Goal: Task Accomplishment & Management: Use online tool/utility

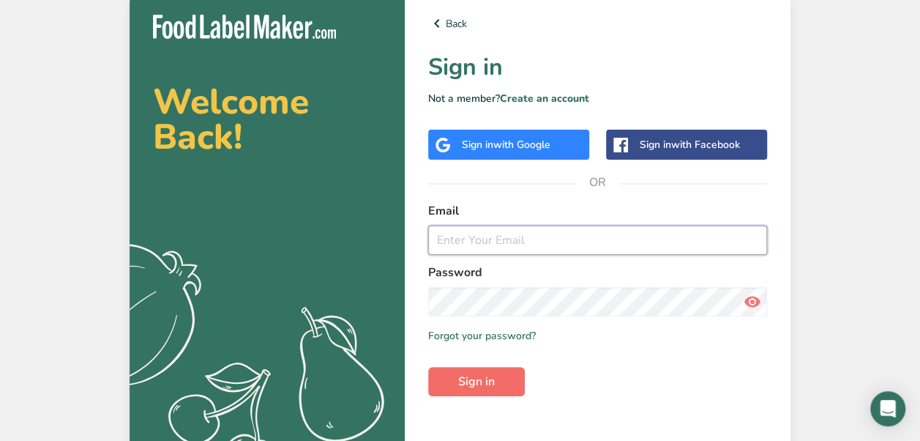
type input "[EMAIL_ADDRESS][DOMAIN_NAME]"
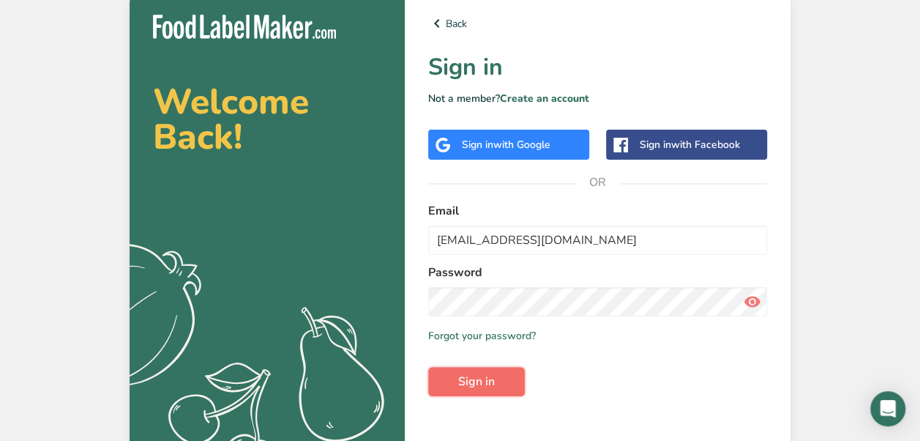
click at [501, 378] on button "Sign in" at bounding box center [476, 381] width 97 height 29
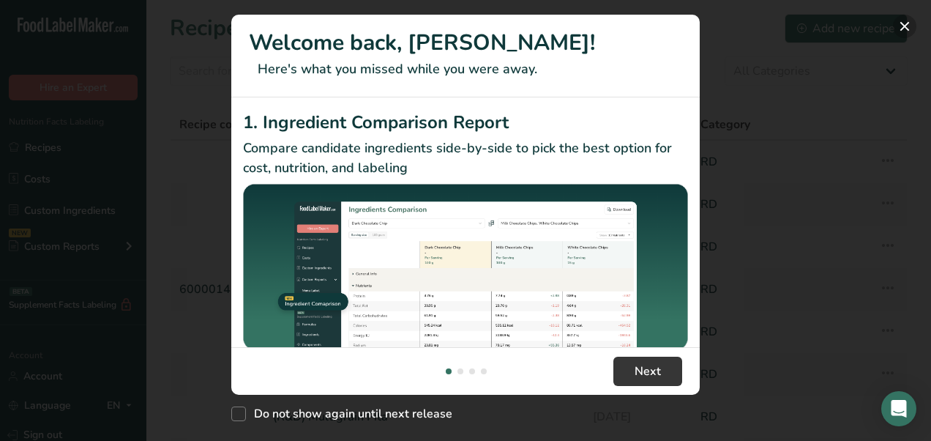
click at [901, 28] on button "New Features" at bounding box center [904, 26] width 23 height 23
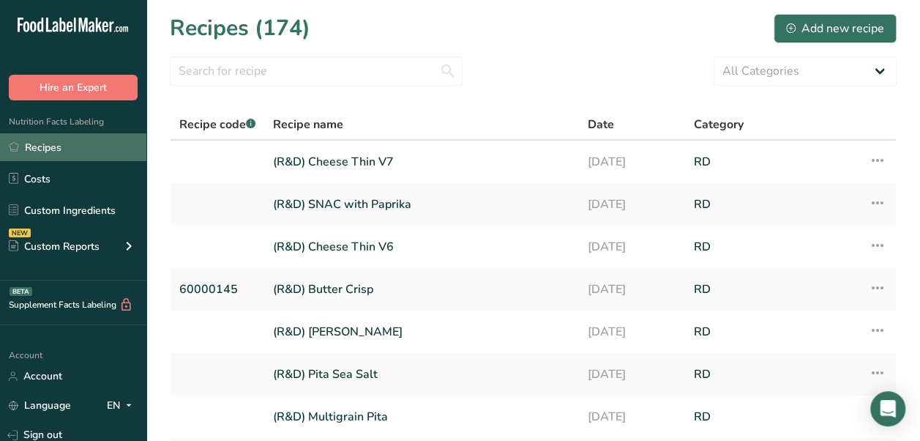
click at [36, 146] on link "Recipes" at bounding box center [73, 147] width 146 height 28
click at [388, 165] on link "(R&D) Cheese Thin V7" at bounding box center [421, 161] width 297 height 31
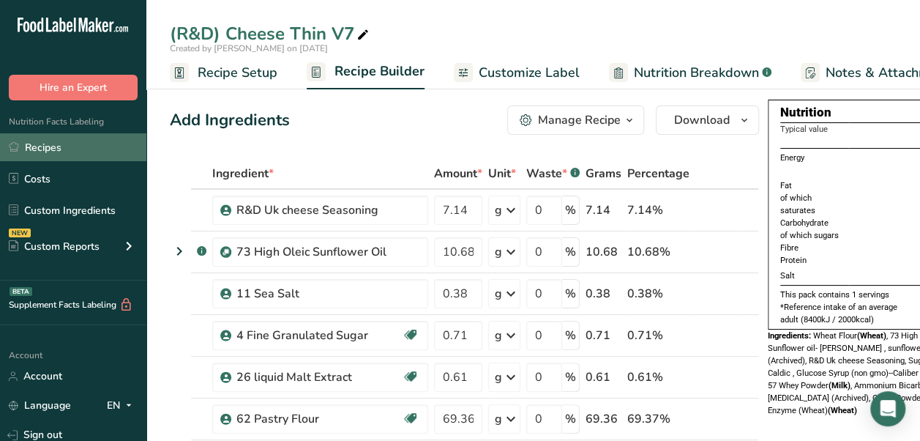
click at [85, 151] on link "Recipes" at bounding box center [73, 147] width 146 height 28
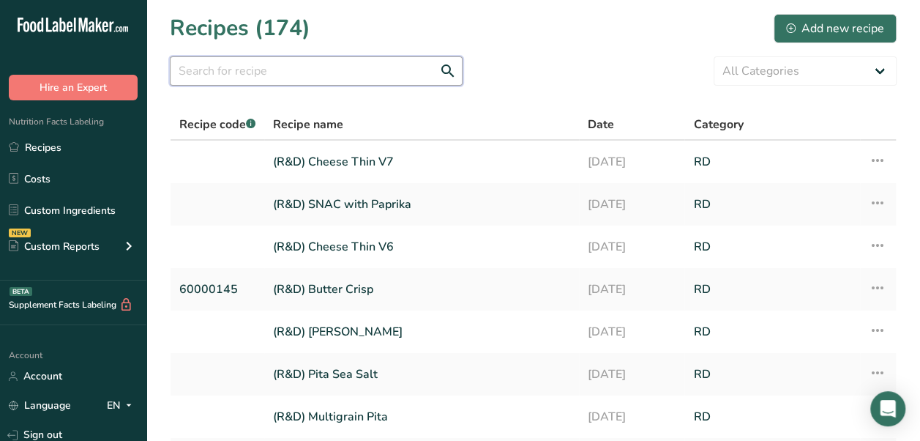
click at [252, 71] on input "text" at bounding box center [316, 70] width 293 height 29
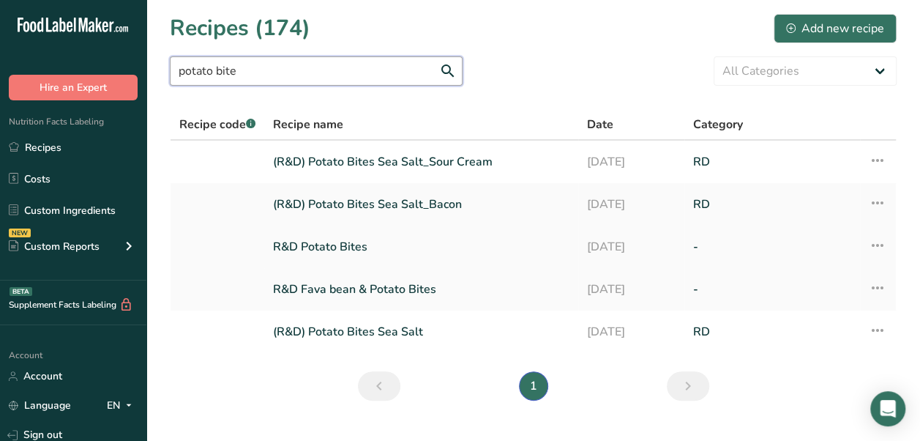
type input "potato bite"
click at [422, 249] on link "R&D Potato Bites" at bounding box center [421, 246] width 296 height 31
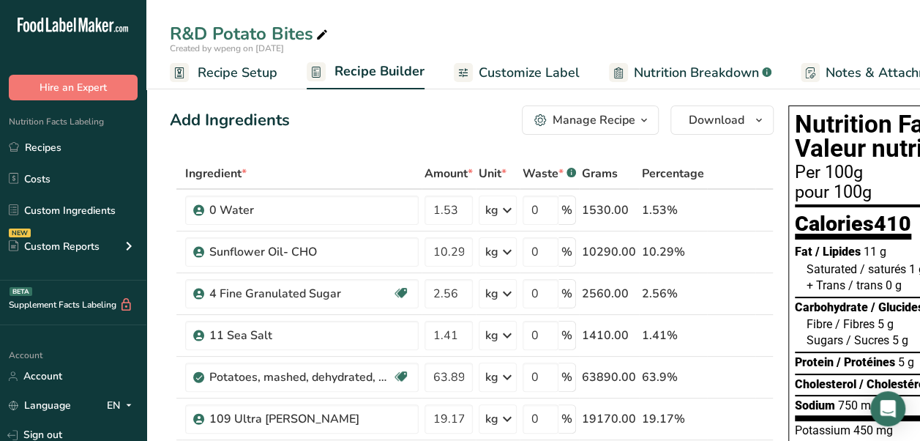
click at [245, 72] on span "Recipe Setup" at bounding box center [238, 73] width 80 height 20
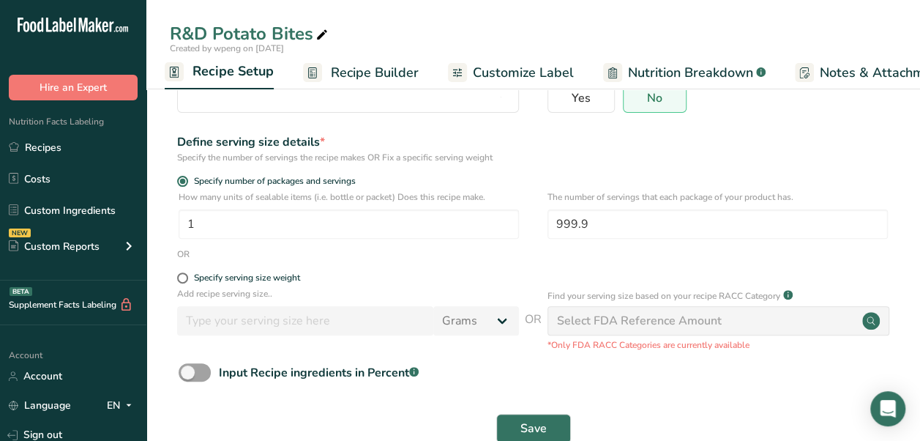
scroll to position [146, 0]
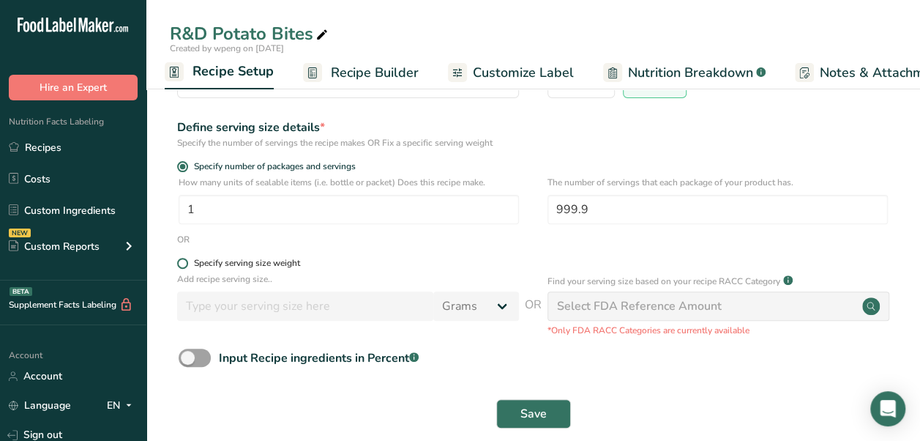
click at [203, 258] on div "Specify serving size weight" at bounding box center [247, 263] width 106 height 11
click at [187, 258] on input "Specify serving size weight" at bounding box center [182, 263] width 10 height 10
radio input "true"
radio input "false"
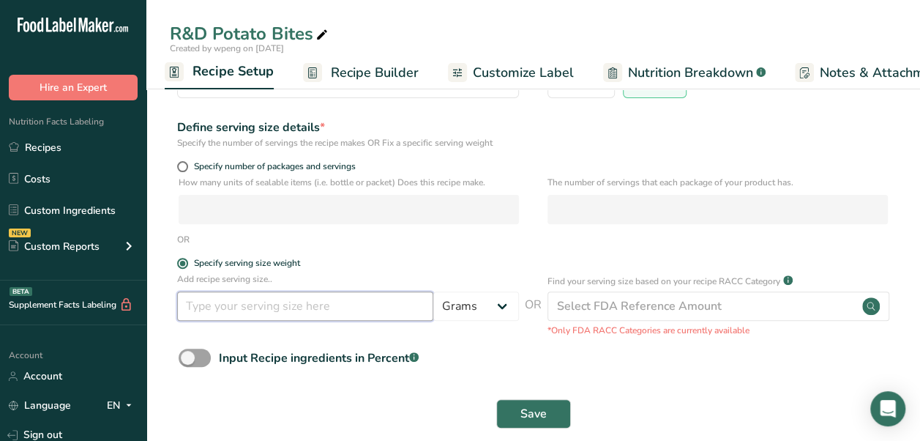
click at [353, 305] on input "number" at bounding box center [305, 305] width 256 height 29
type input "28"
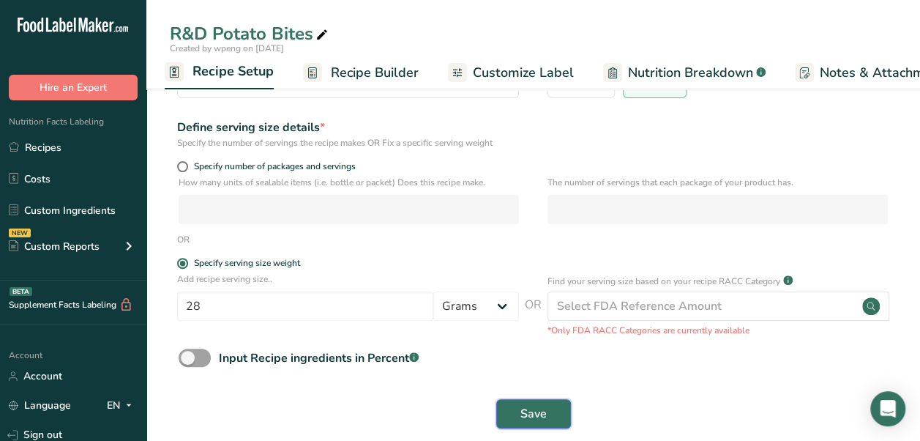
click at [542, 413] on span "Save" at bounding box center [533, 414] width 26 height 18
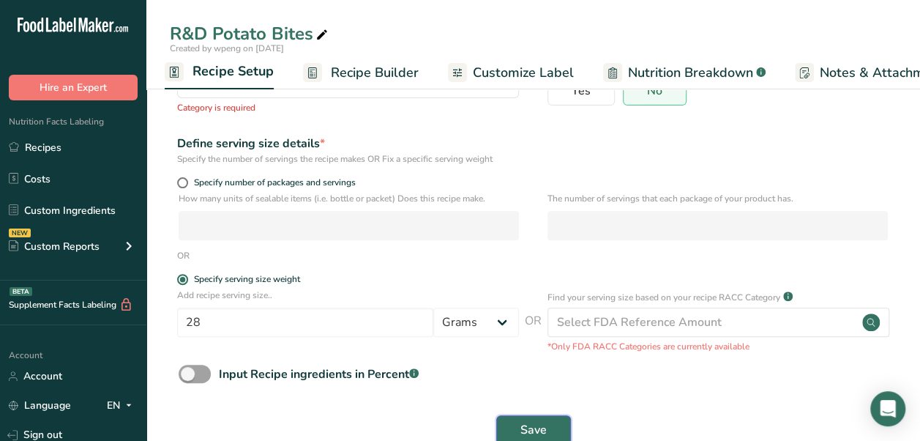
scroll to position [0, 0]
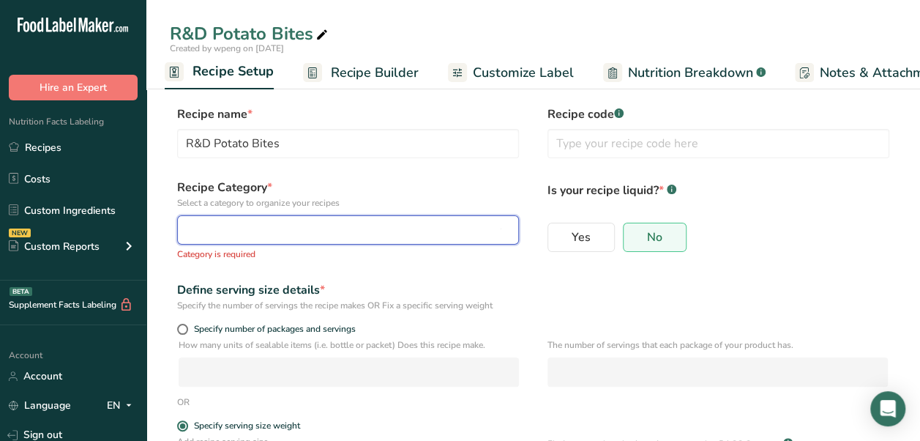
click at [326, 225] on div "button" at bounding box center [344, 230] width 314 height 18
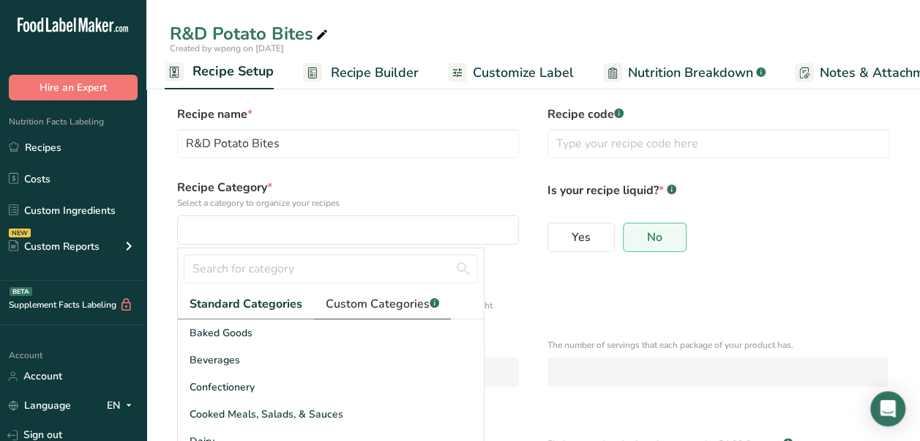
click at [345, 303] on span "Custom Categories .a-a{fill:#347362;}.b-a{fill:#fff;}" at bounding box center [382, 304] width 113 height 18
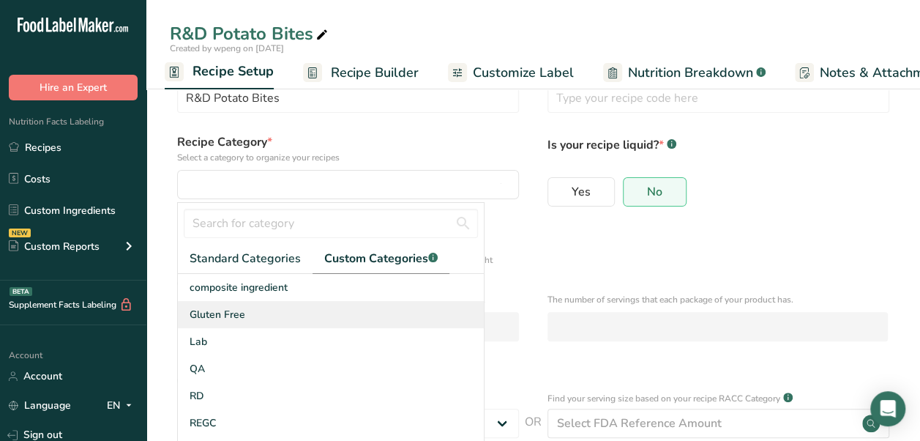
scroll to position [36, 0]
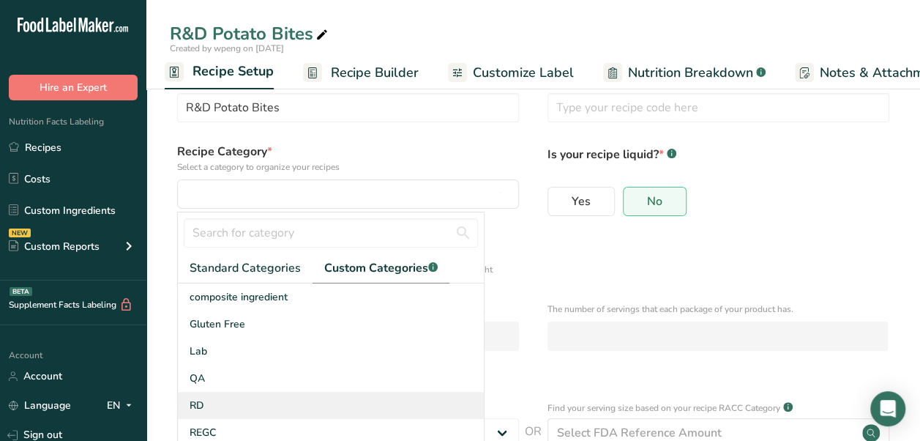
click at [237, 407] on div "RD" at bounding box center [331, 405] width 306 height 27
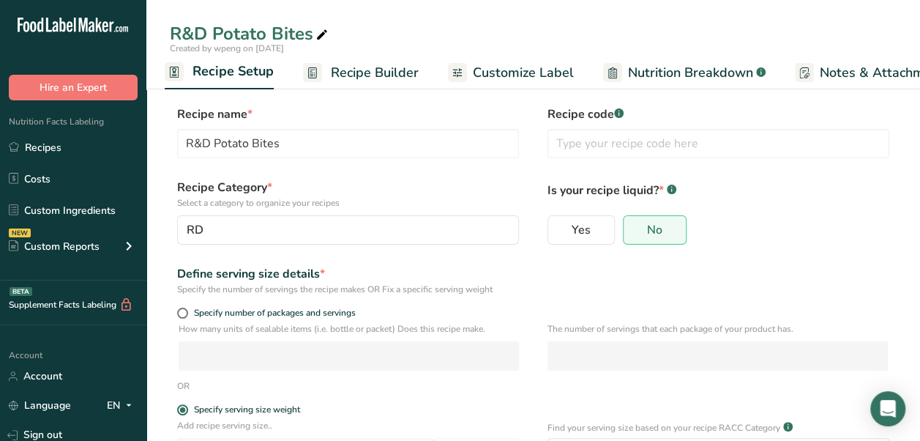
scroll to position [166, 0]
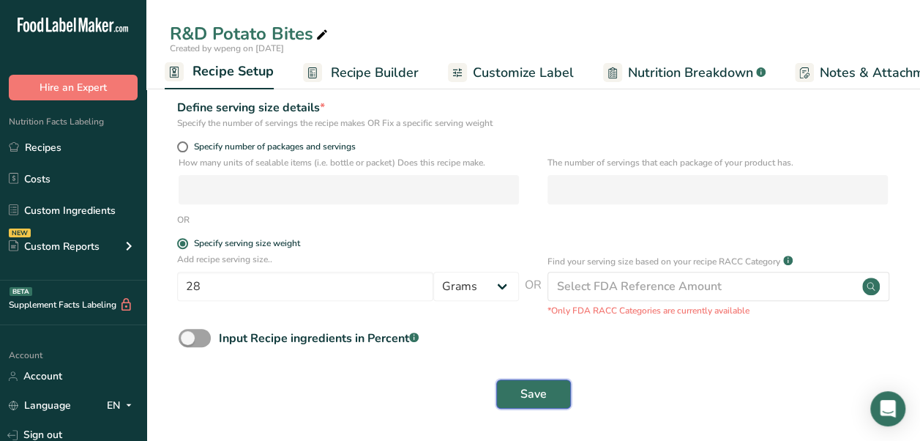
click at [520, 407] on button "Save" at bounding box center [533, 393] width 75 height 29
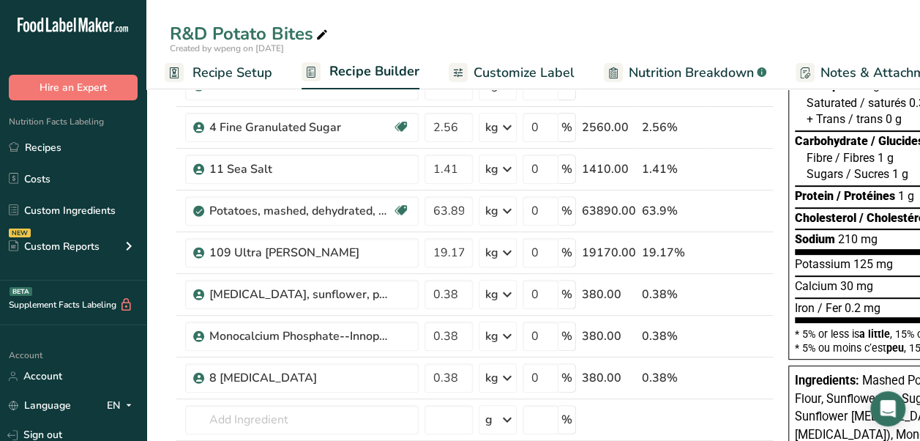
click at [499, 75] on span "Customize Label" at bounding box center [523, 73] width 101 height 20
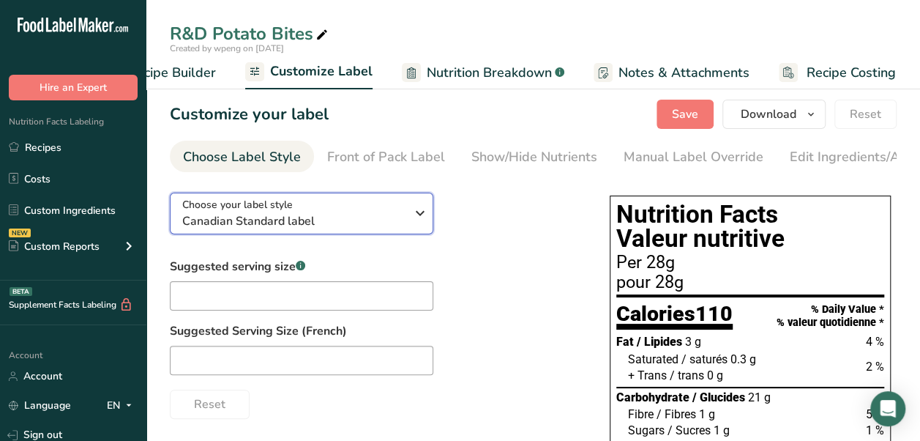
click at [325, 217] on span "Canadian Standard label" at bounding box center [293, 221] width 223 height 18
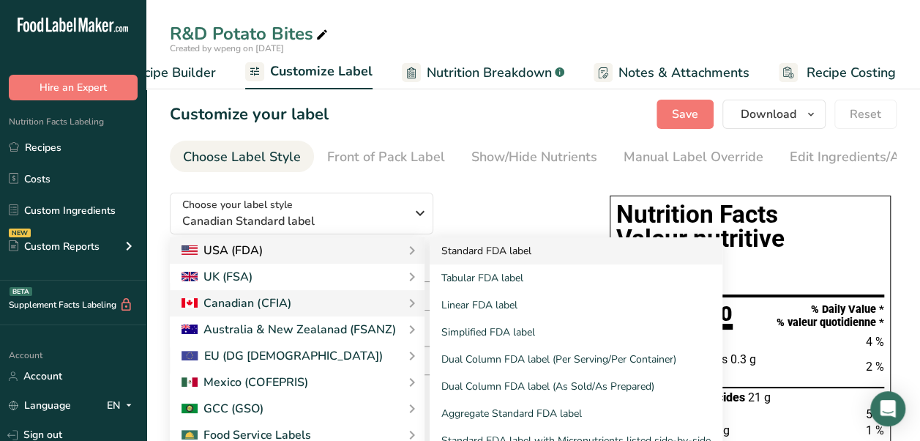
click at [531, 256] on link "Standard FDA label" at bounding box center [576, 250] width 293 height 27
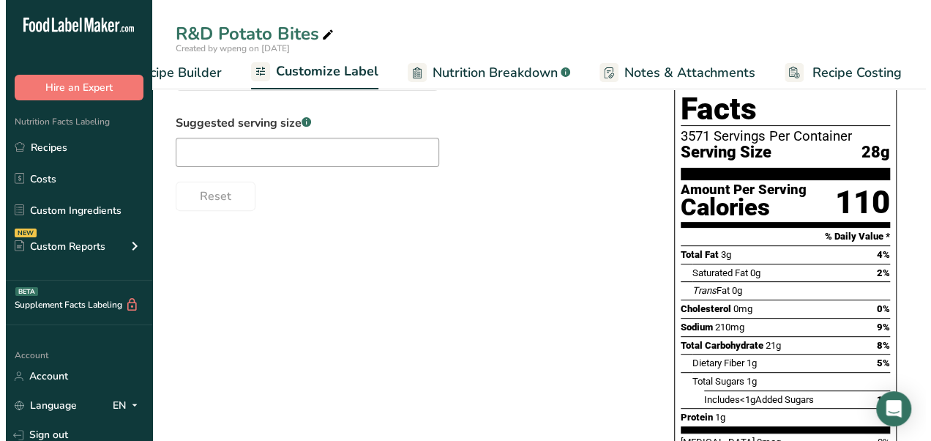
scroll to position [146, 0]
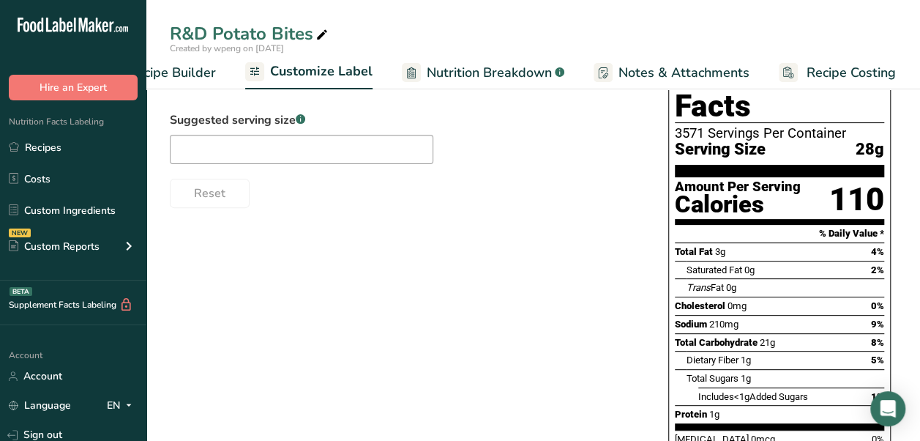
click at [184, 68] on span "Recipe Builder" at bounding box center [172, 73] width 88 height 20
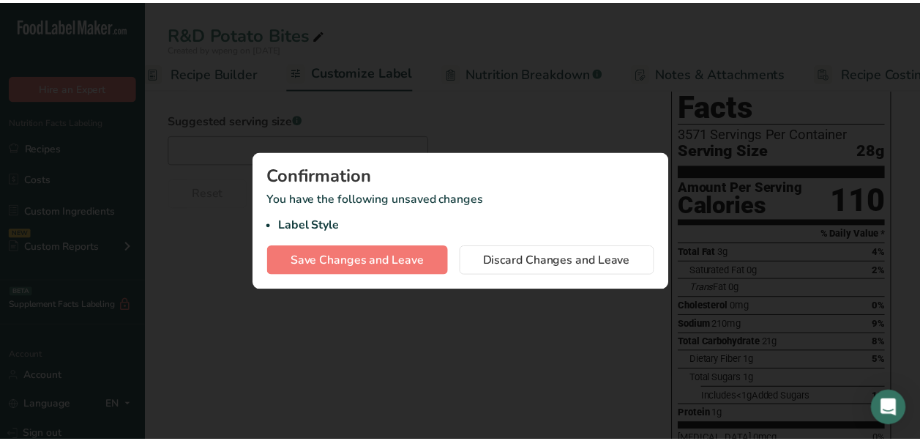
scroll to position [0, 141]
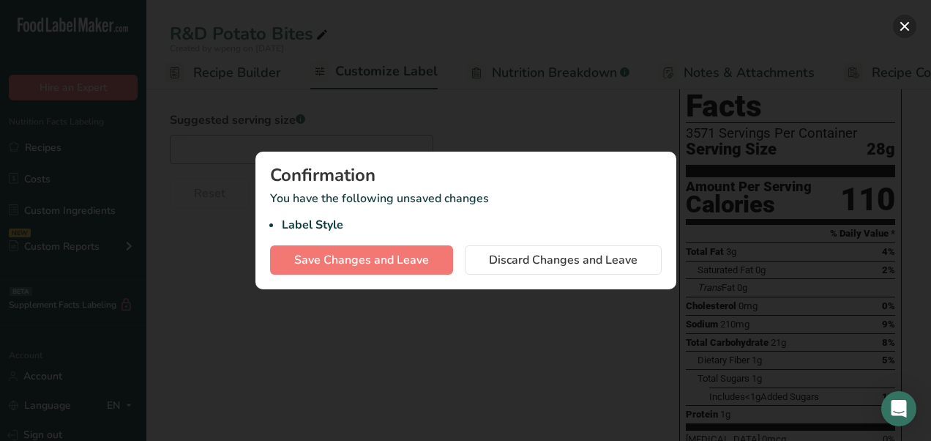
click at [902, 25] on button "button" at bounding box center [904, 26] width 23 height 23
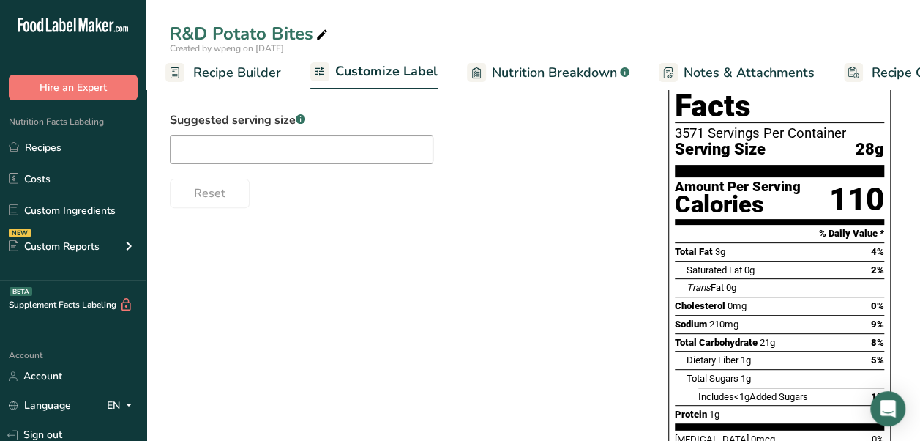
click at [239, 68] on span "Recipe Builder" at bounding box center [237, 73] width 88 height 20
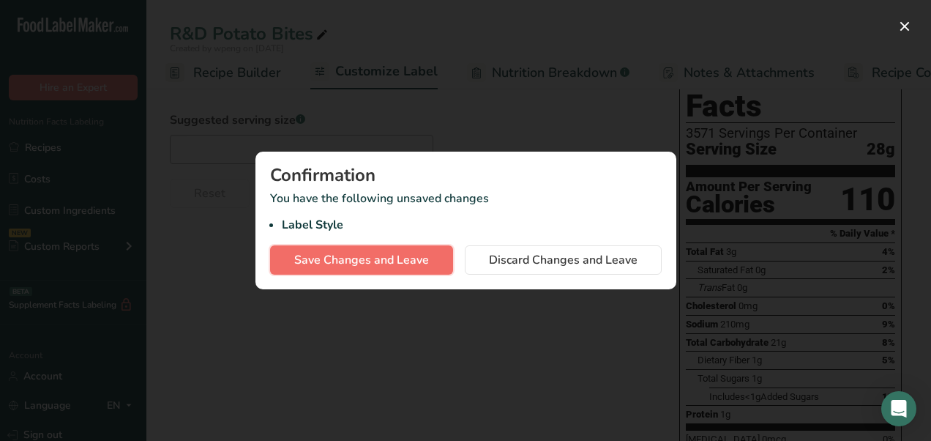
click at [405, 261] on span "Save Changes and Leave" at bounding box center [361, 260] width 135 height 18
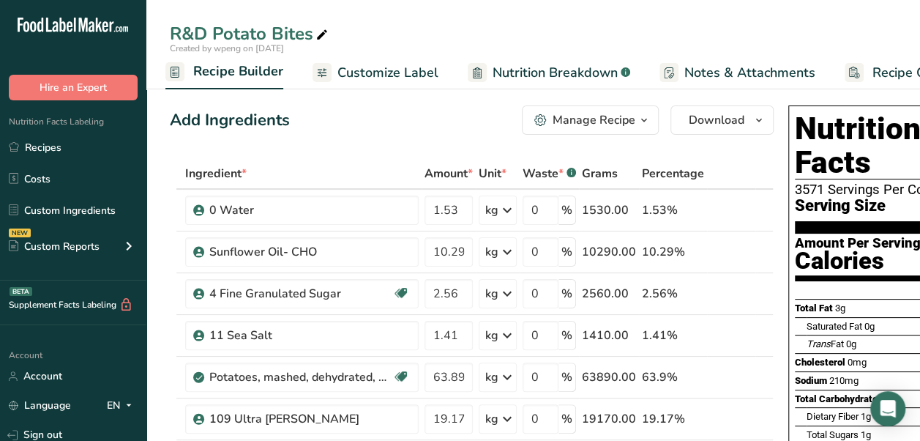
click at [381, 67] on span "Customize Label" at bounding box center [387, 73] width 101 height 20
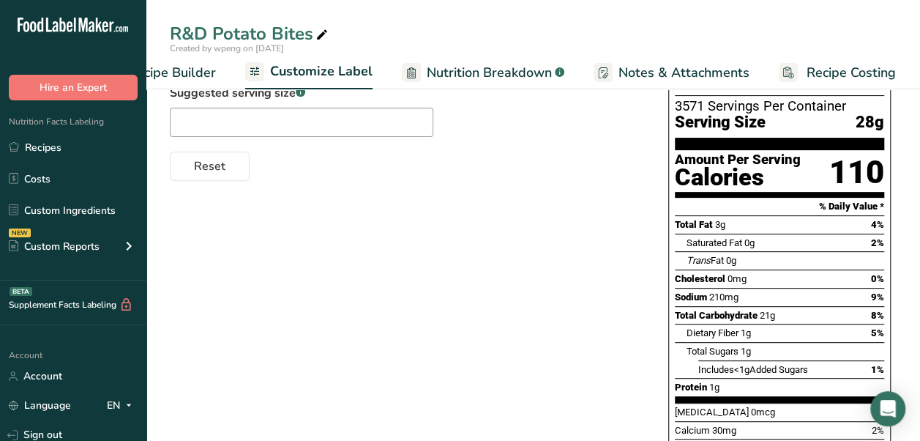
scroll to position [146, 0]
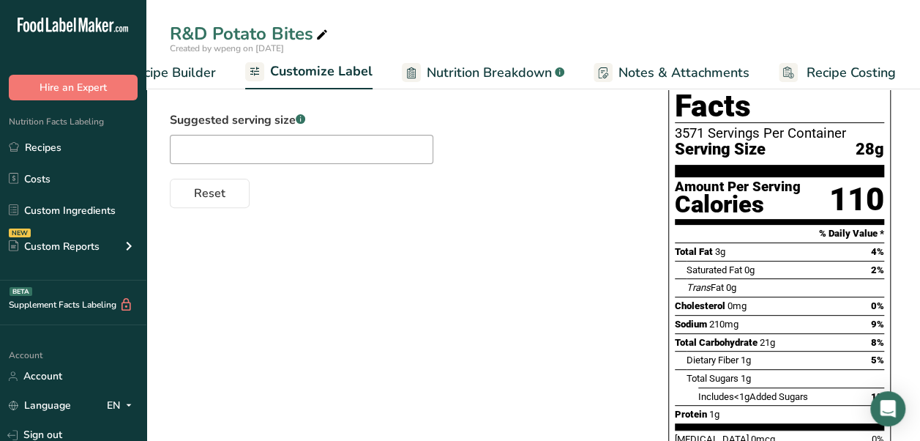
drag, startPoint x: 738, startPoint y: 293, endPoint x: 708, endPoint y: 290, distance: 29.4
click at [707, 317] on div "Sodium 210mg" at bounding box center [707, 324] width 64 height 15
drag, startPoint x: 708, startPoint y: 290, endPoint x: 790, endPoint y: 315, distance: 85.0
click at [790, 333] on div "Total Carbohydrate 21g 8%" at bounding box center [779, 342] width 209 height 18
drag, startPoint x: 708, startPoint y: 293, endPoint x: 733, endPoint y: 296, distance: 25.1
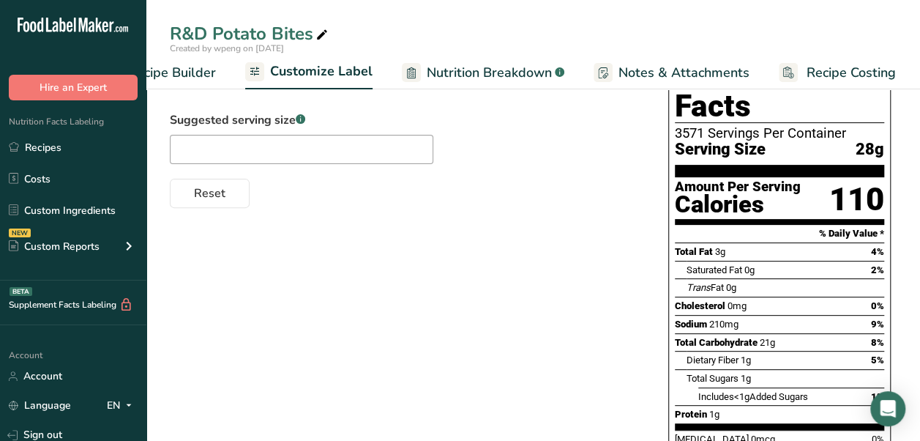
click at [733, 317] on div "Sodium 210mg" at bounding box center [707, 324] width 64 height 15
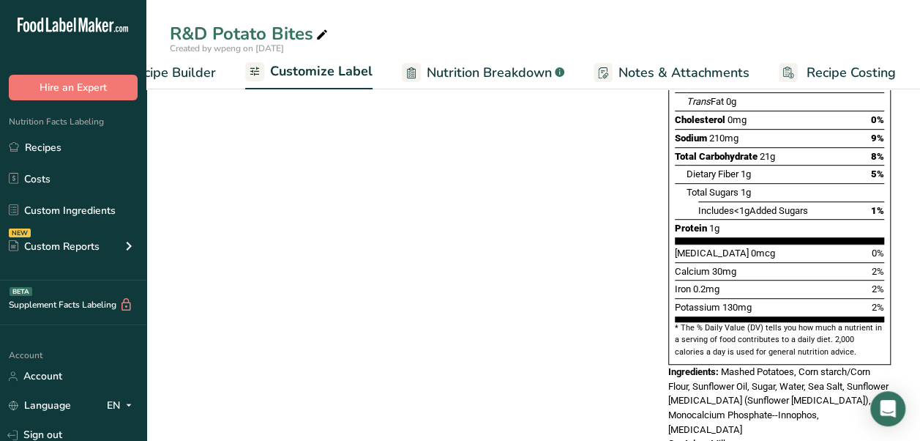
scroll to position [353, 0]
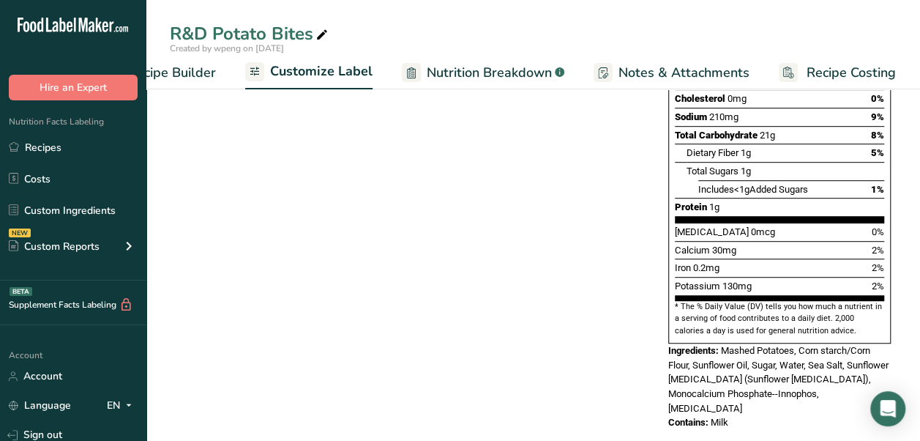
click at [825, 258] on div "Iron 0.2mg 2%" at bounding box center [779, 267] width 209 height 18
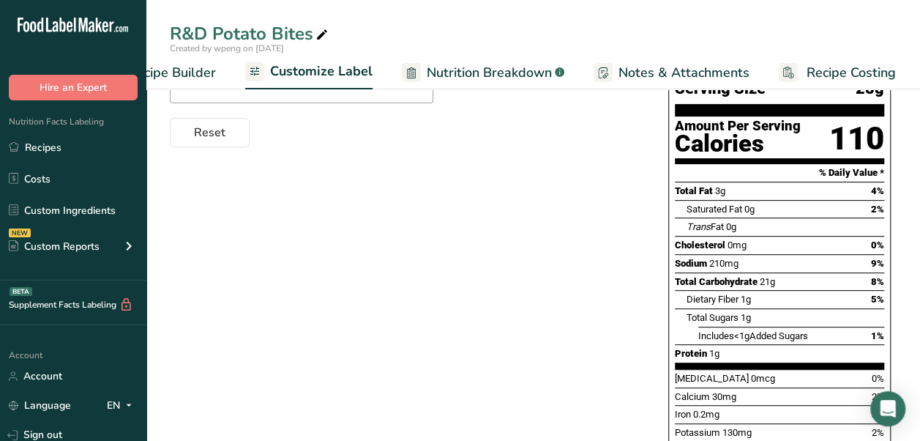
drag, startPoint x: 746, startPoint y: 233, endPoint x: 714, endPoint y: 229, distance: 31.7
click at [714, 254] on div "Sodium 210mg 9%" at bounding box center [779, 263] width 209 height 18
drag, startPoint x: 714, startPoint y: 229, endPoint x: 572, endPoint y: 219, distance: 143.1
click at [572, 219] on div "Choose your label style Standard FDA label USA (FDA) Standard FDA label Tabular…" at bounding box center [533, 282] width 727 height 617
